Goal: Information Seeking & Learning: Learn about a topic

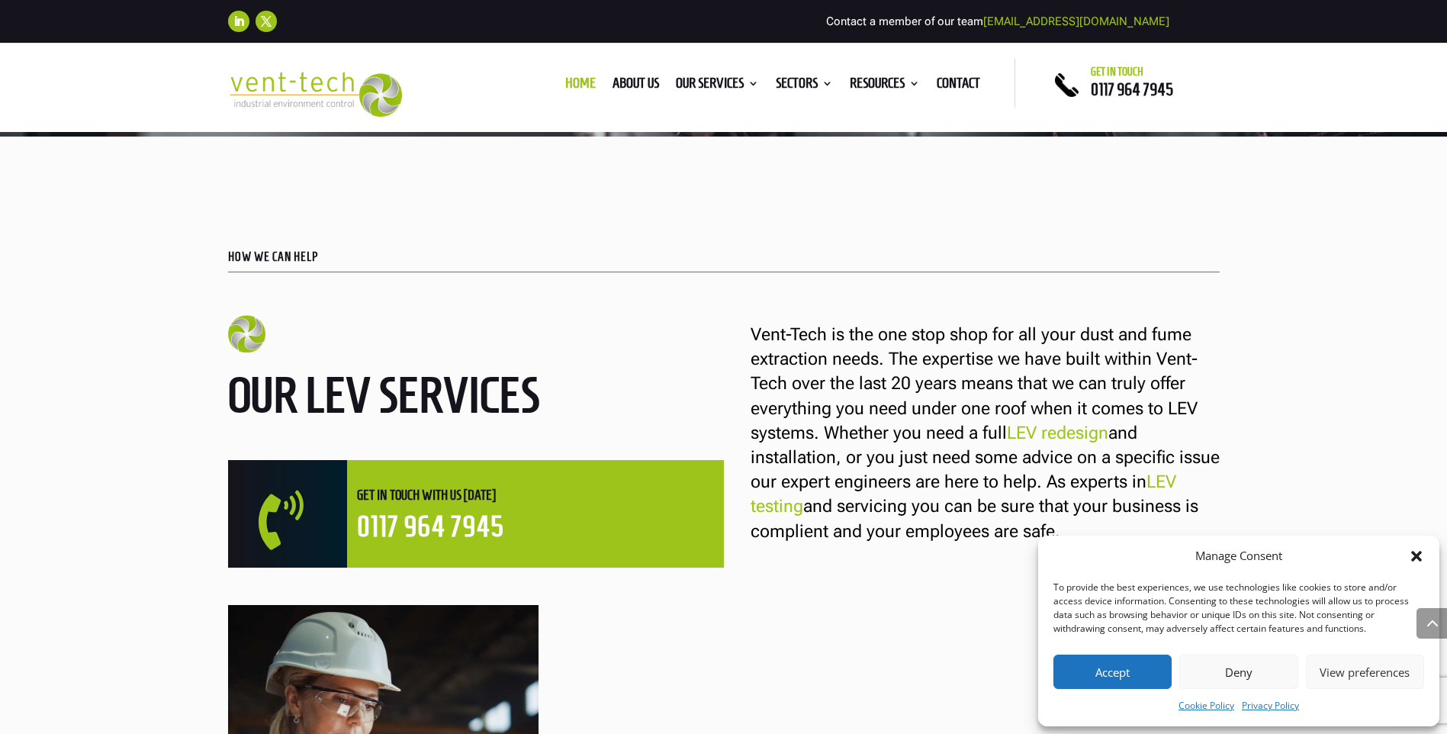
scroll to position [534, 0]
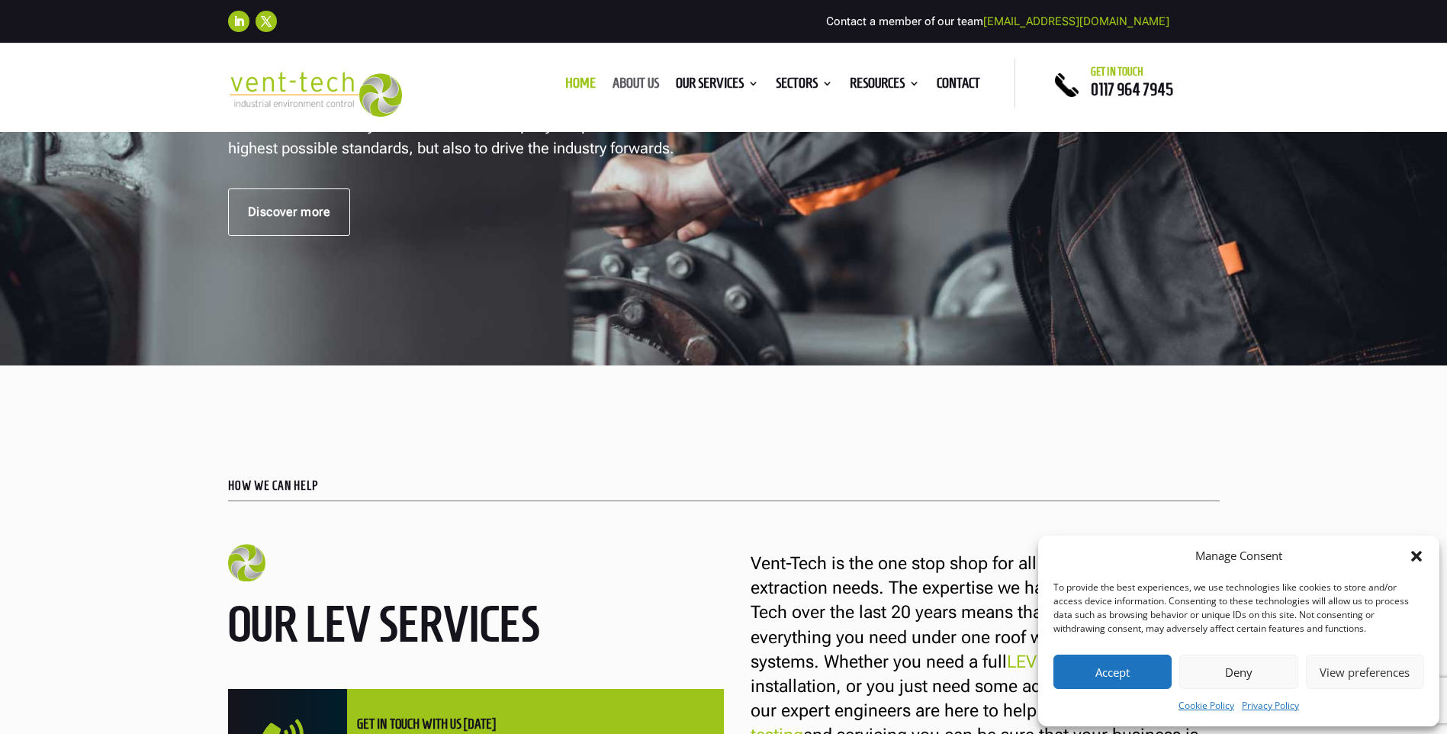
click at [621, 80] on link "About us" at bounding box center [636, 86] width 47 height 17
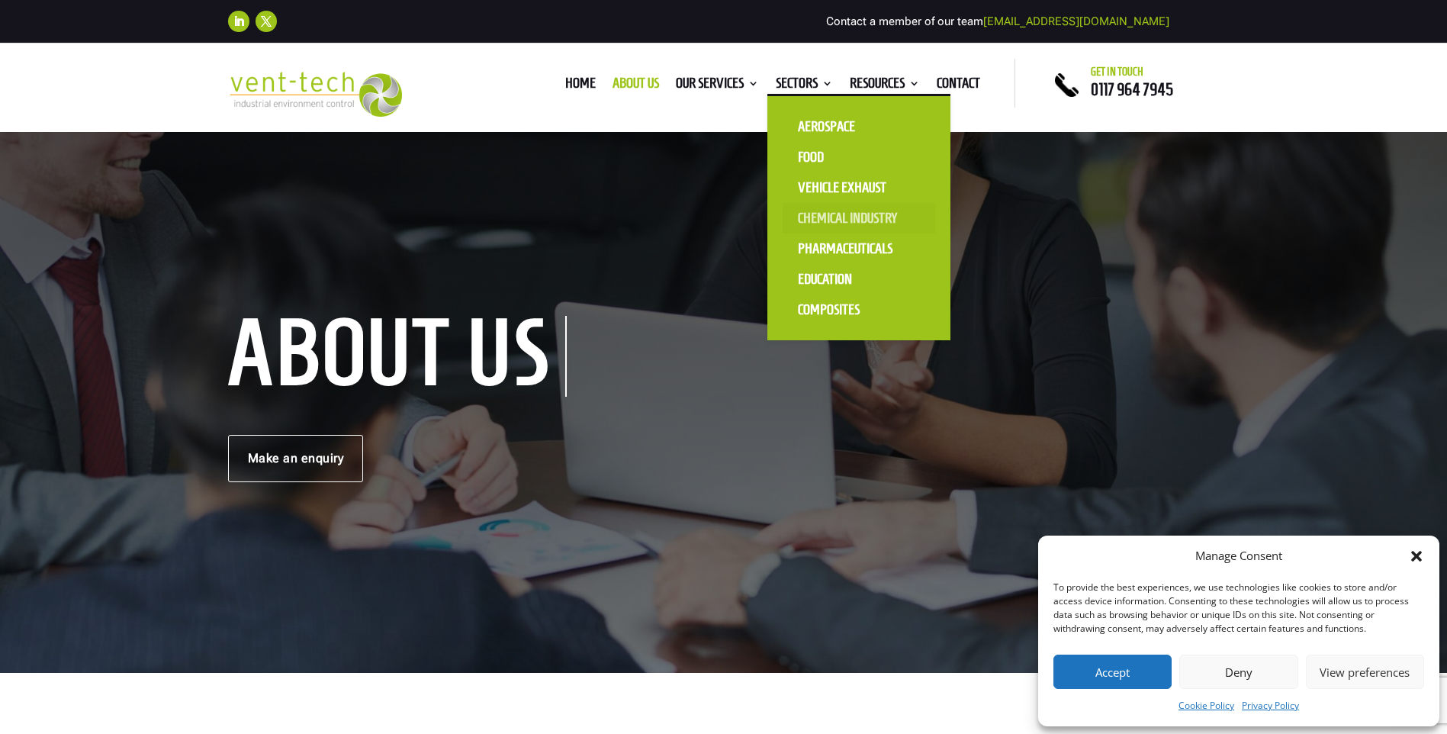
click at [824, 219] on link "Chemical Industry" at bounding box center [859, 218] width 153 height 31
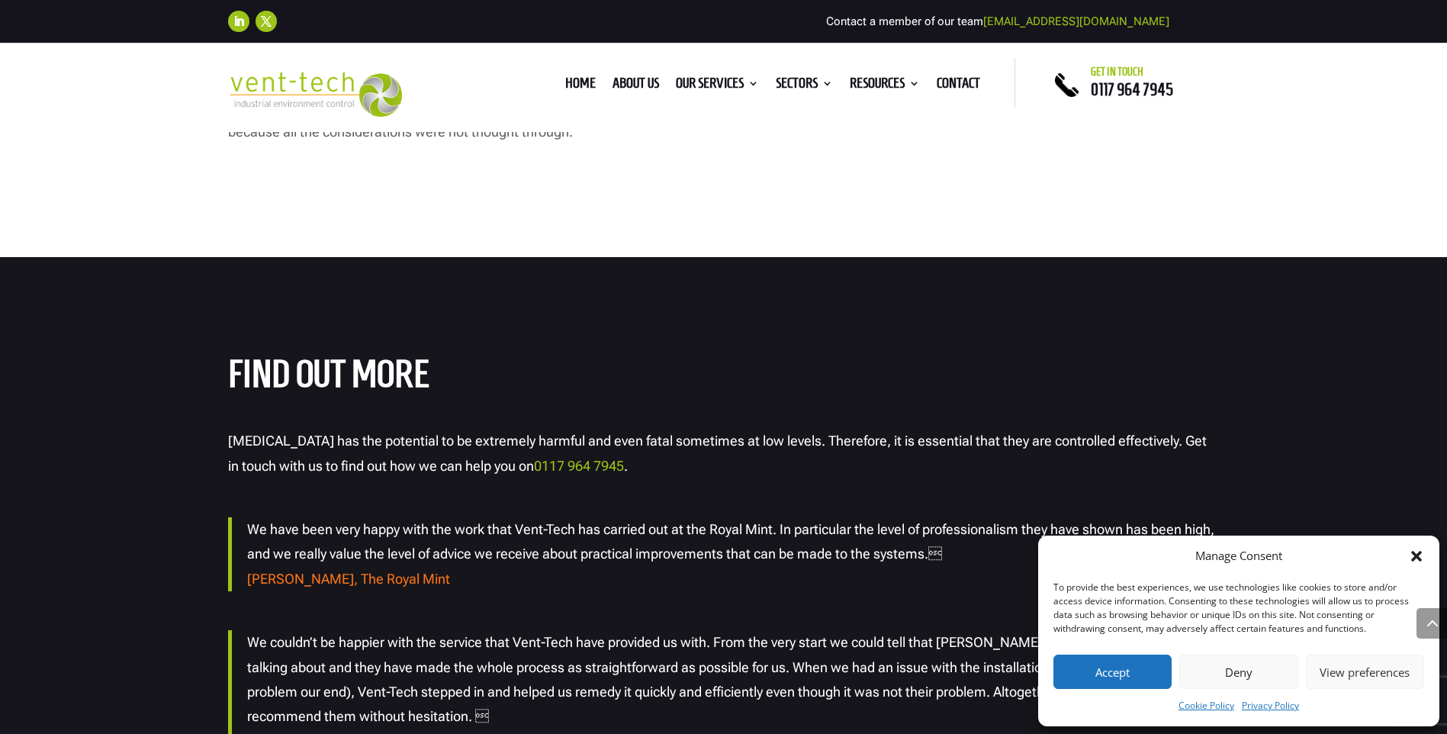
scroll to position [2212, 0]
